Goal: Entertainment & Leisure: Consume media (video, audio)

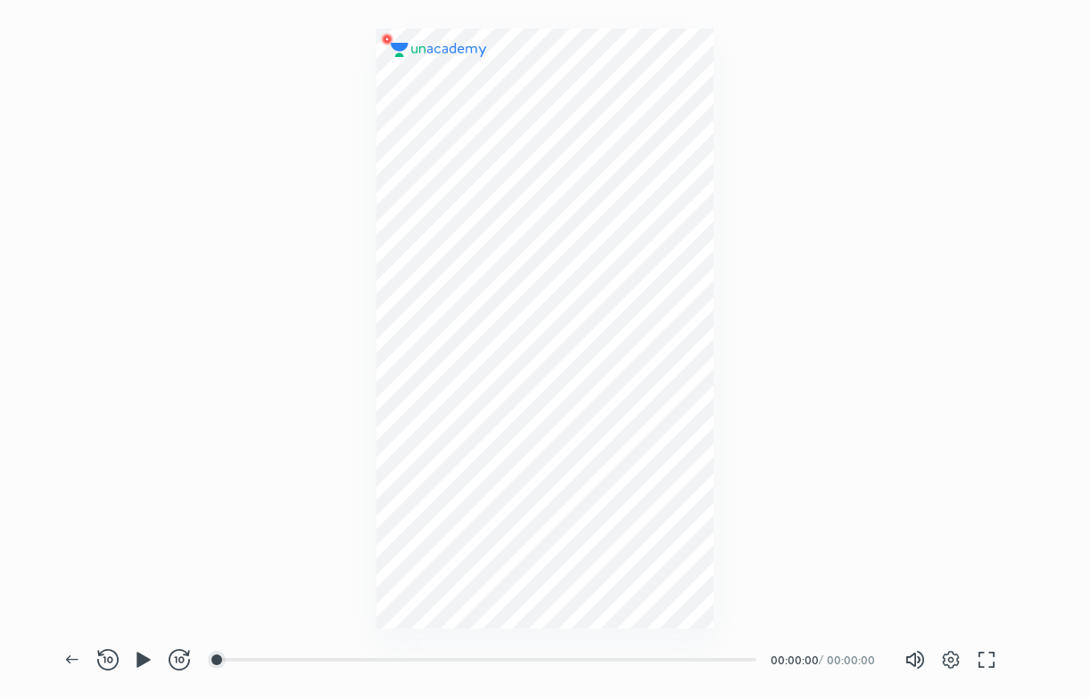
scroll to position [699, 1089]
click at [141, 657] on icon "button" at bounding box center [142, 659] width 13 height 15
click at [231, 658] on div at bounding box center [229, 660] width 14 height 14
click at [245, 658] on div at bounding box center [243, 660] width 14 height 14
click at [239, 657] on div at bounding box center [237, 660] width 14 height 14
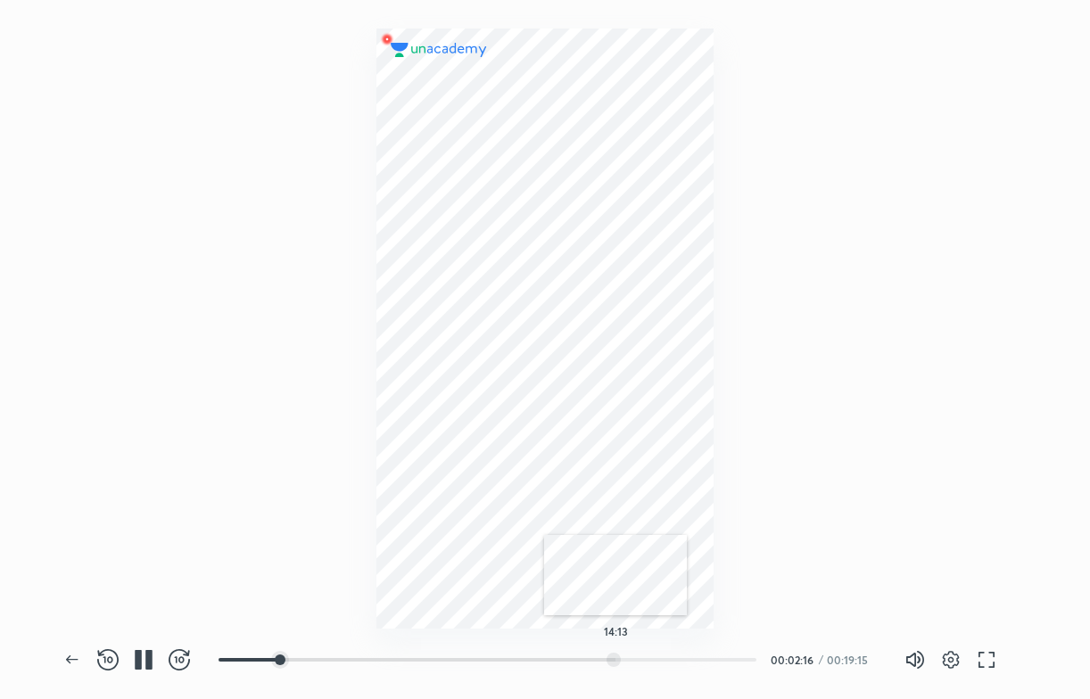
click at [616, 665] on div at bounding box center [614, 660] width 14 height 14
click at [690, 651] on div "16:28" at bounding box center [494, 660] width 551 height 18
click at [712, 661] on div at bounding box center [710, 660] width 14 height 14
click at [67, 663] on icon "button" at bounding box center [72, 659] width 21 height 21
